Goal: Task Accomplishment & Management: Manage account settings

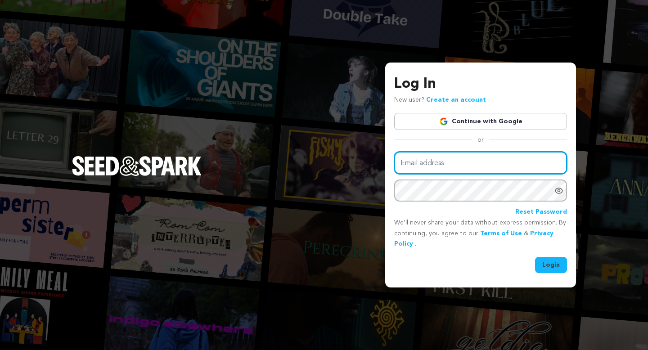
type input "Devindmckay@gmail.com"
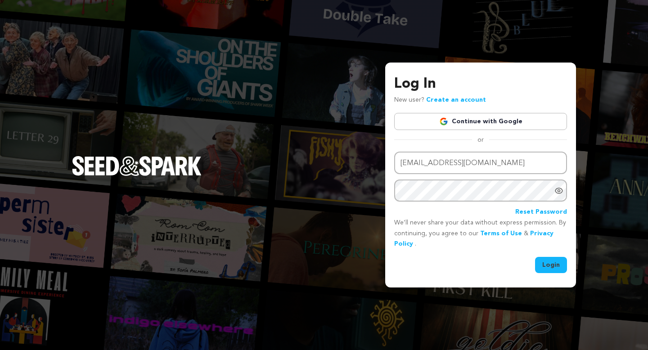
click at [560, 192] on icon "Show password as plain text. Warning: this will display your password on the sc…" at bounding box center [559, 190] width 9 height 9
click at [552, 265] on button "Login" at bounding box center [551, 265] width 32 height 16
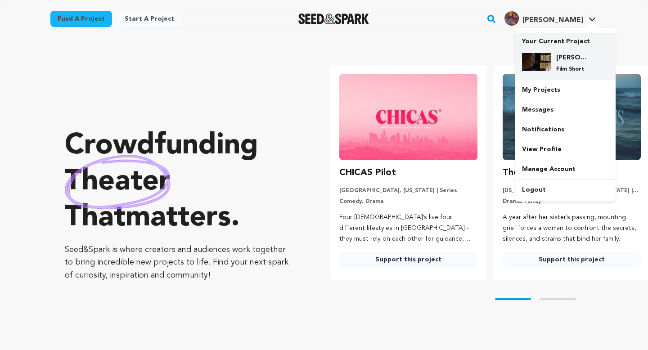
click at [566, 58] on h4 "[PERSON_NAME]" at bounding box center [572, 57] width 32 height 9
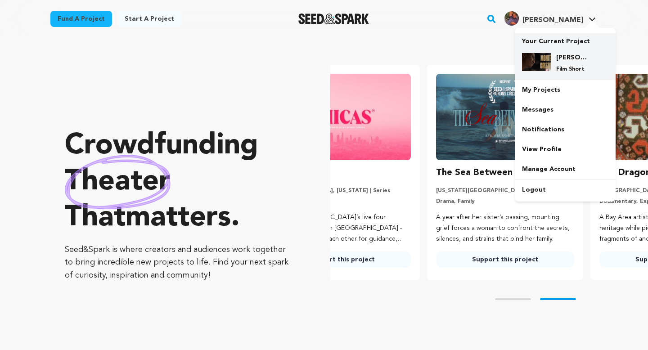
scroll to position [0, 136]
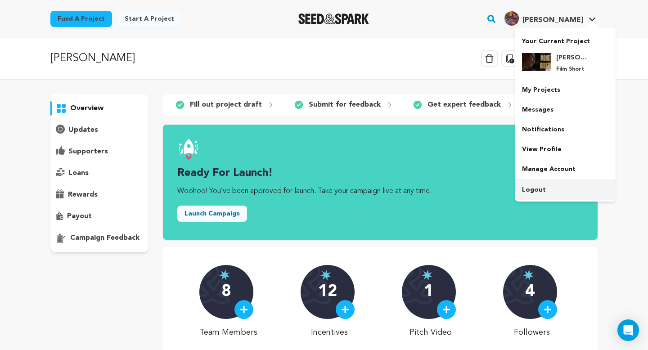
click at [560, 191] on link "Logout" at bounding box center [565, 190] width 101 height 20
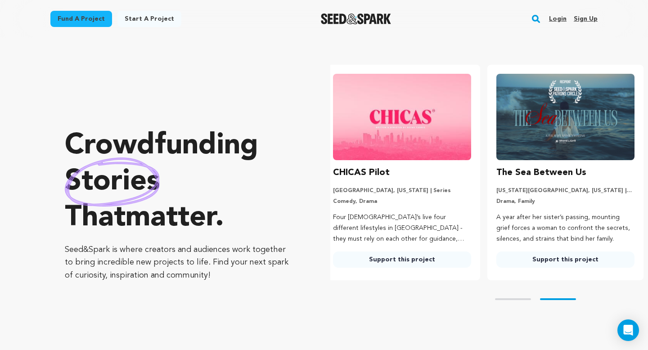
scroll to position [0, 171]
click at [559, 18] on link "Login" at bounding box center [558, 19] width 18 height 14
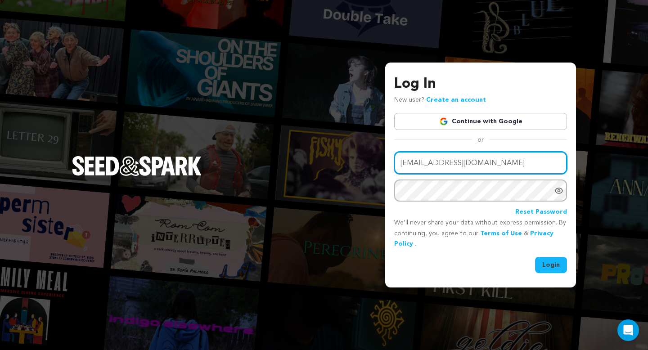
click at [495, 164] on input "Devindmckay@gmail.com" at bounding box center [480, 163] width 173 height 23
type input "lroselei@gmail.com"
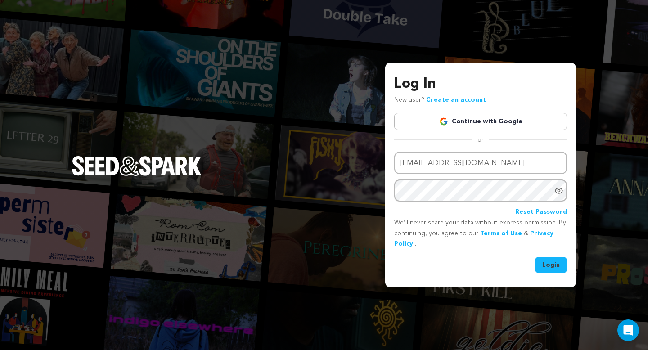
click at [560, 190] on icon "Show password as plain text. Warning: this will display your password on the sc…" at bounding box center [559, 191] width 2 height 2
click at [559, 190] on icon "Hide Password" at bounding box center [558, 190] width 7 height 7
click at [549, 266] on button "Login" at bounding box center [551, 265] width 32 height 16
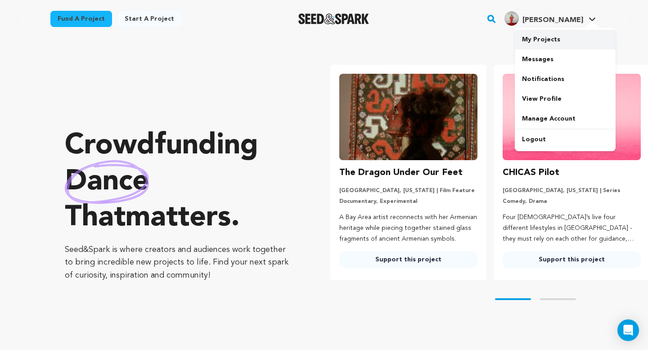
click at [546, 40] on link "My Projects" at bounding box center [565, 40] width 101 height 20
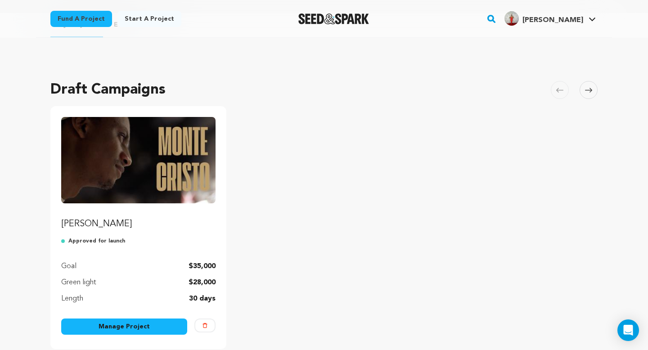
scroll to position [29, 0]
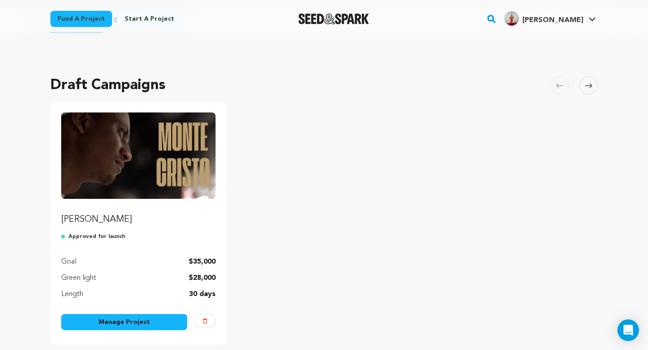
click at [172, 165] on img "Fund Monte Cristo" at bounding box center [138, 156] width 154 height 86
